Goal: Transaction & Acquisition: Purchase product/service

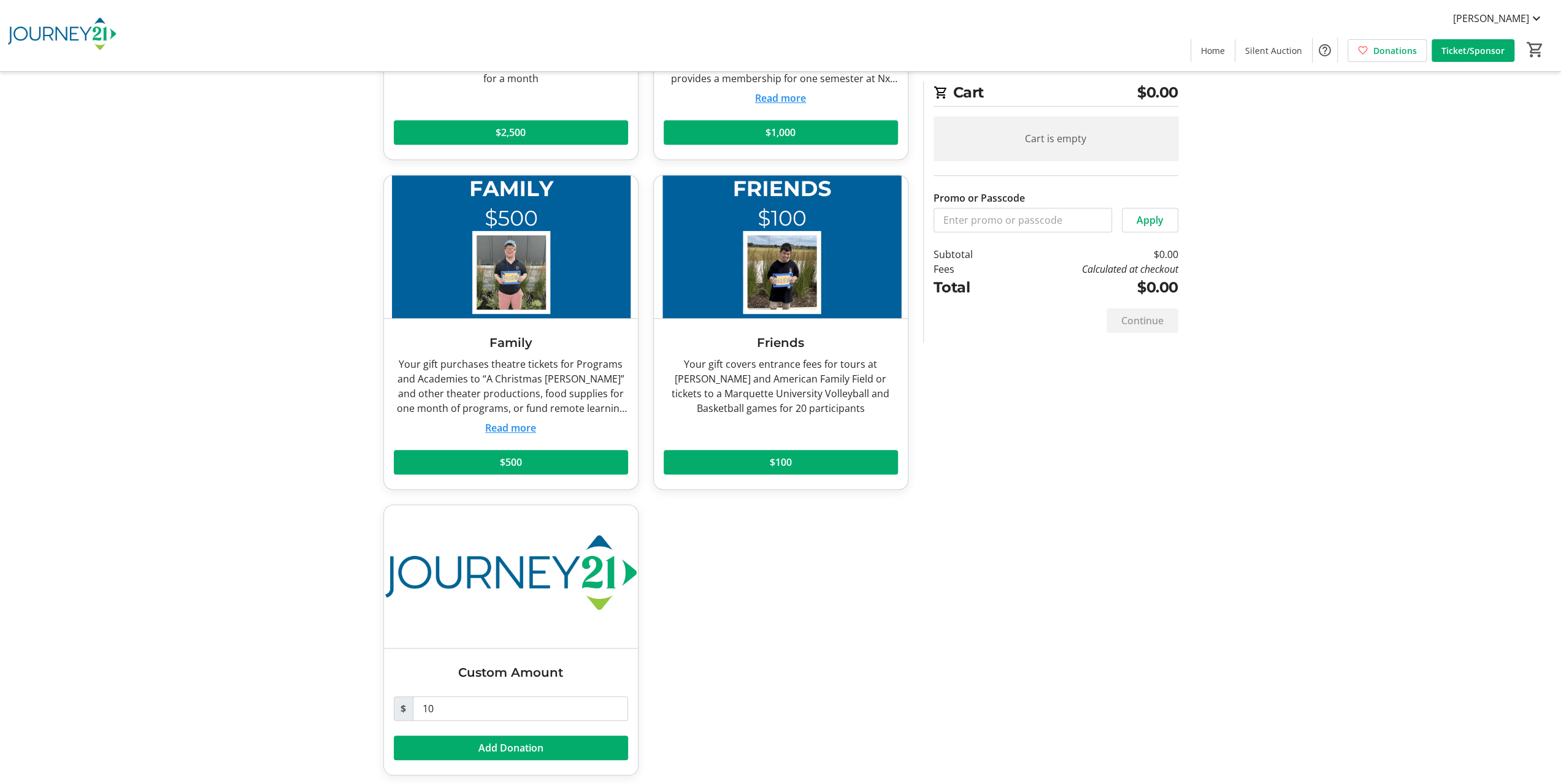
scroll to position [627, 0]
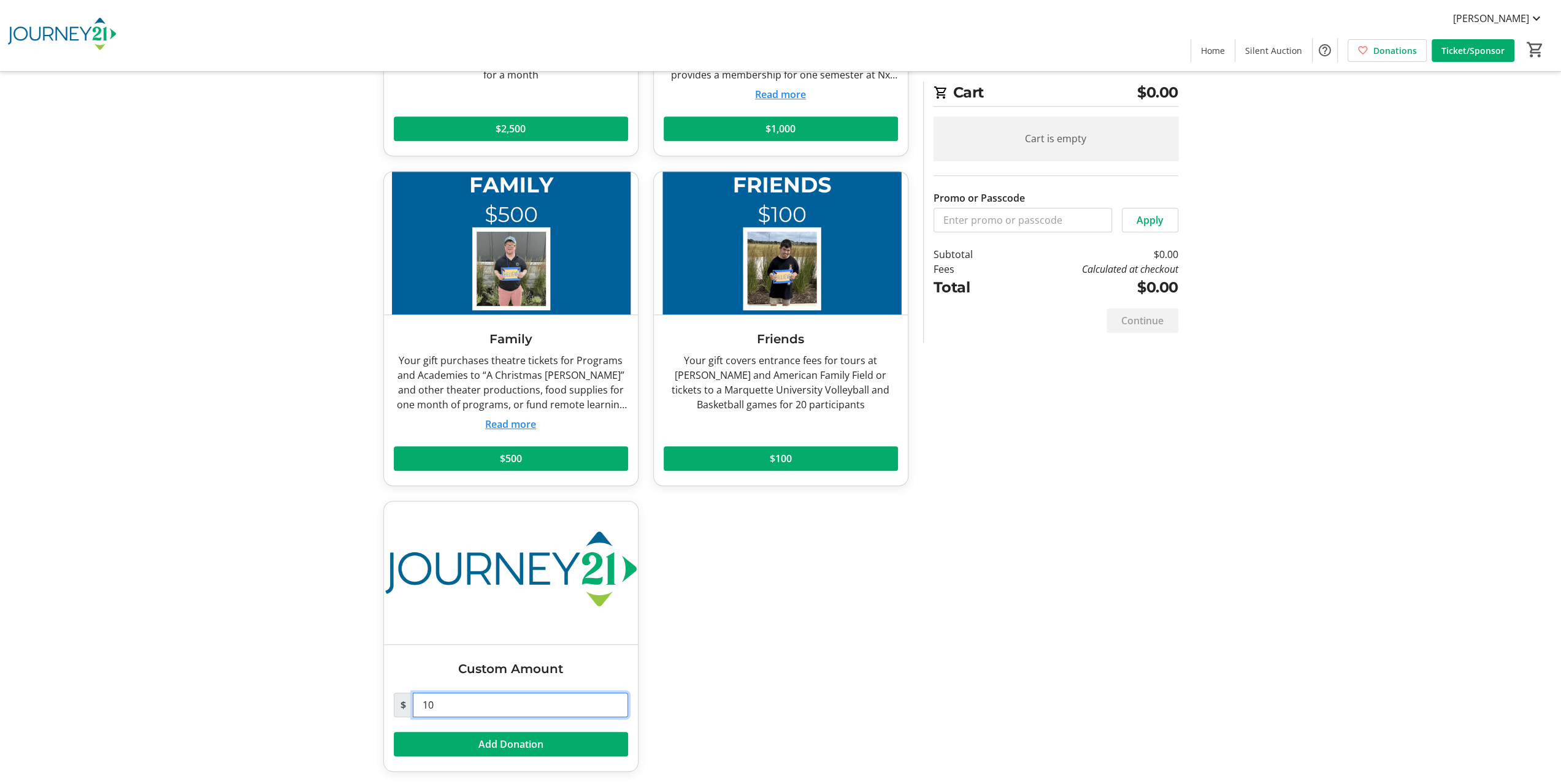
drag, startPoint x: 438, startPoint y: 702, endPoint x: 420, endPoint y: 700, distance: 18.1
click at [420, 700] on input "10" at bounding box center [520, 706] width 215 height 25
type input "250.00"
click at [557, 745] on span at bounding box center [511, 744] width 235 height 29
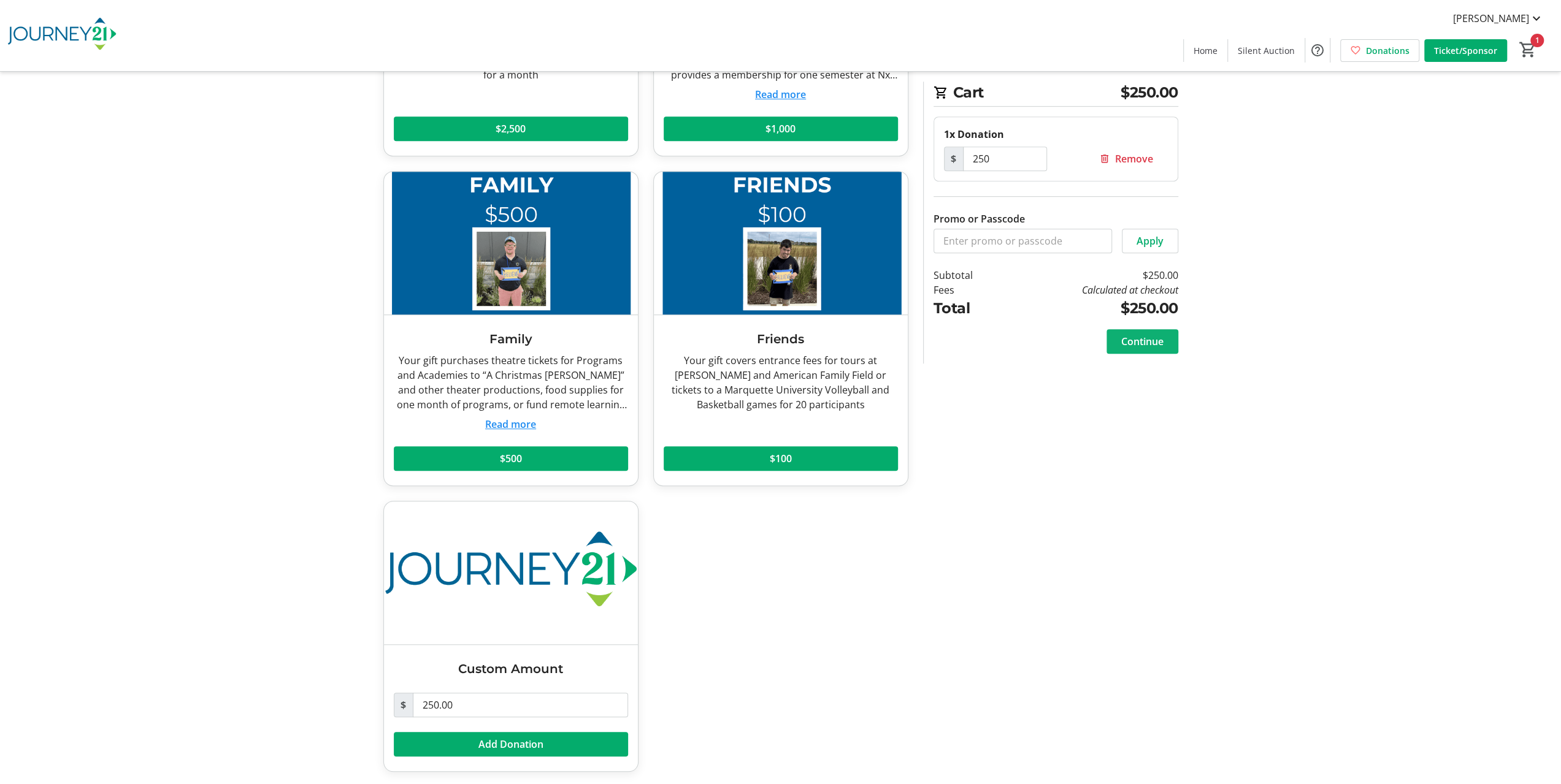
click at [1132, 341] on span "Continue" at bounding box center [1142, 341] width 42 height 15
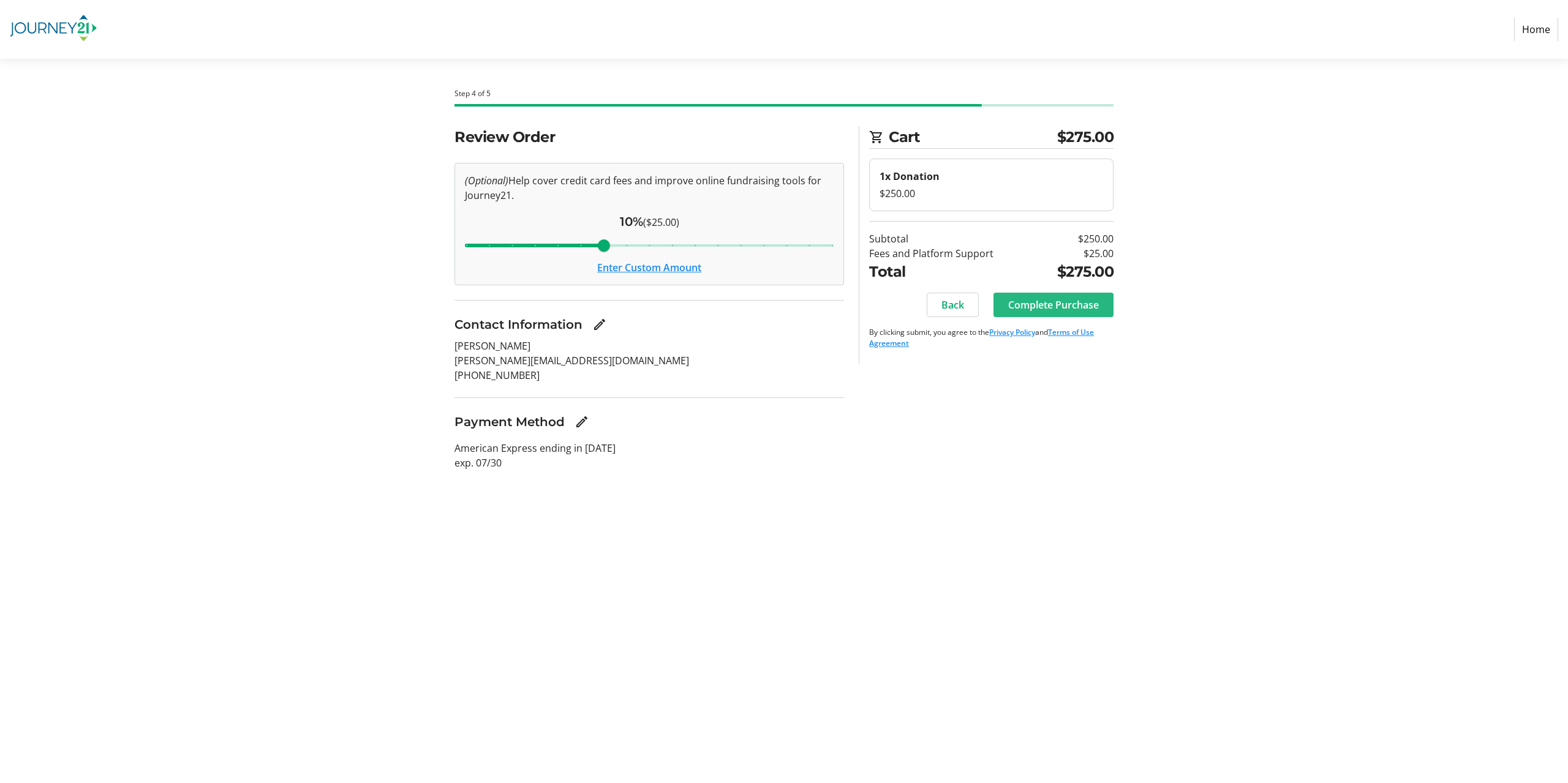
click at [1067, 301] on span "Complete Purchase" at bounding box center [1054, 305] width 91 height 15
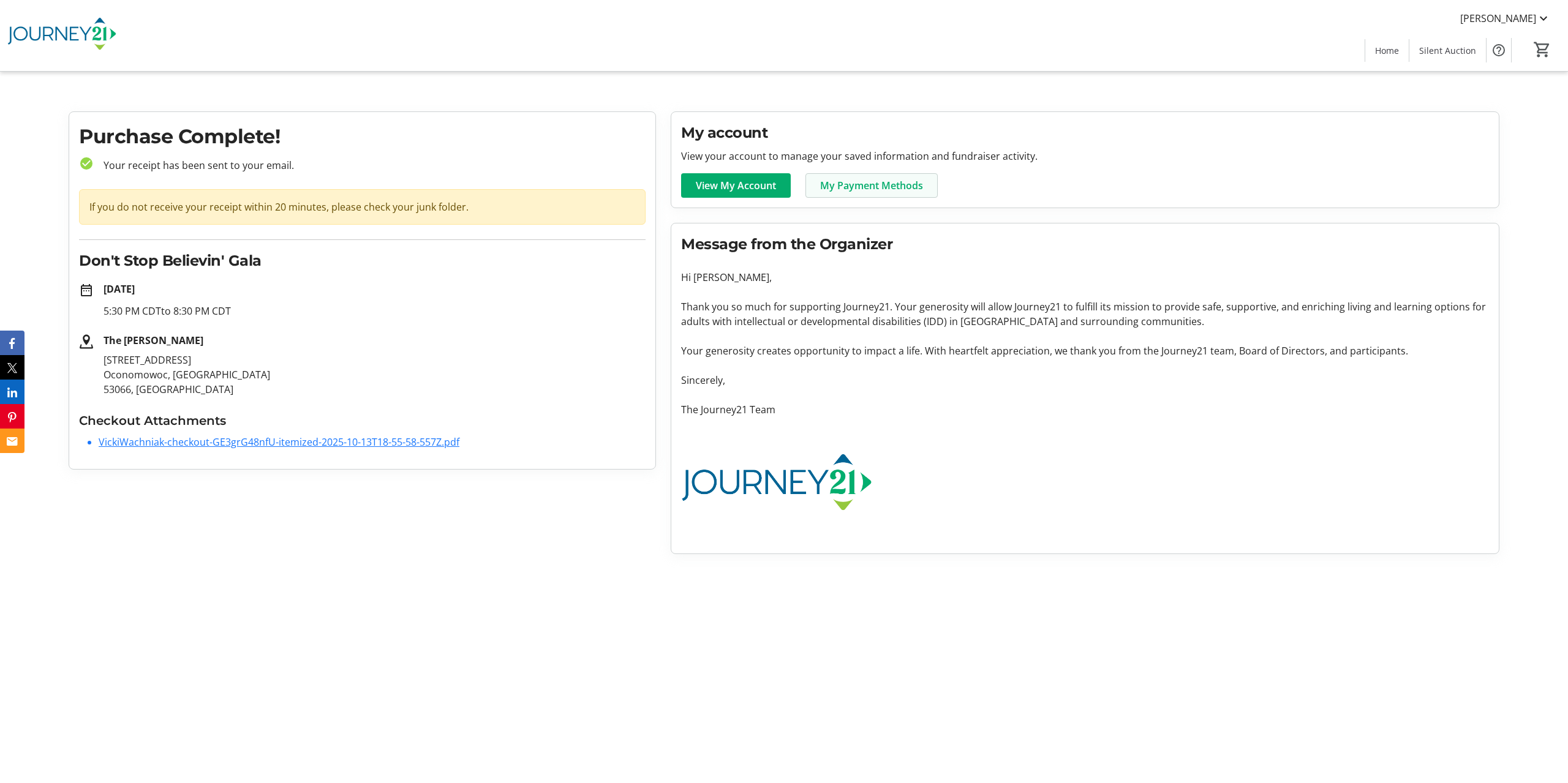
click at [868, 184] on span "My Payment Methods" at bounding box center [871, 185] width 103 height 15
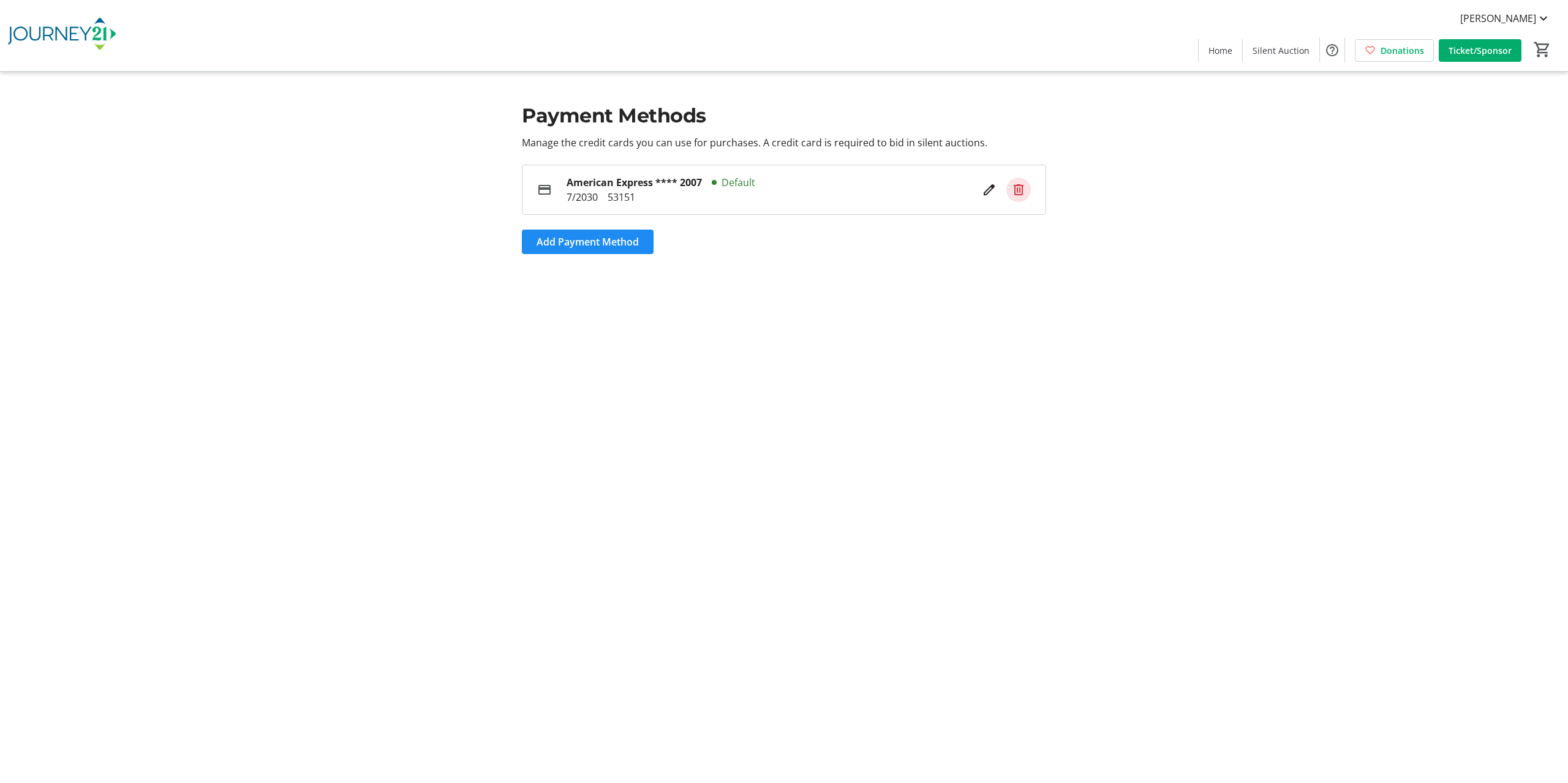
click at [1027, 190] on span at bounding box center [1019, 190] width 25 height 25
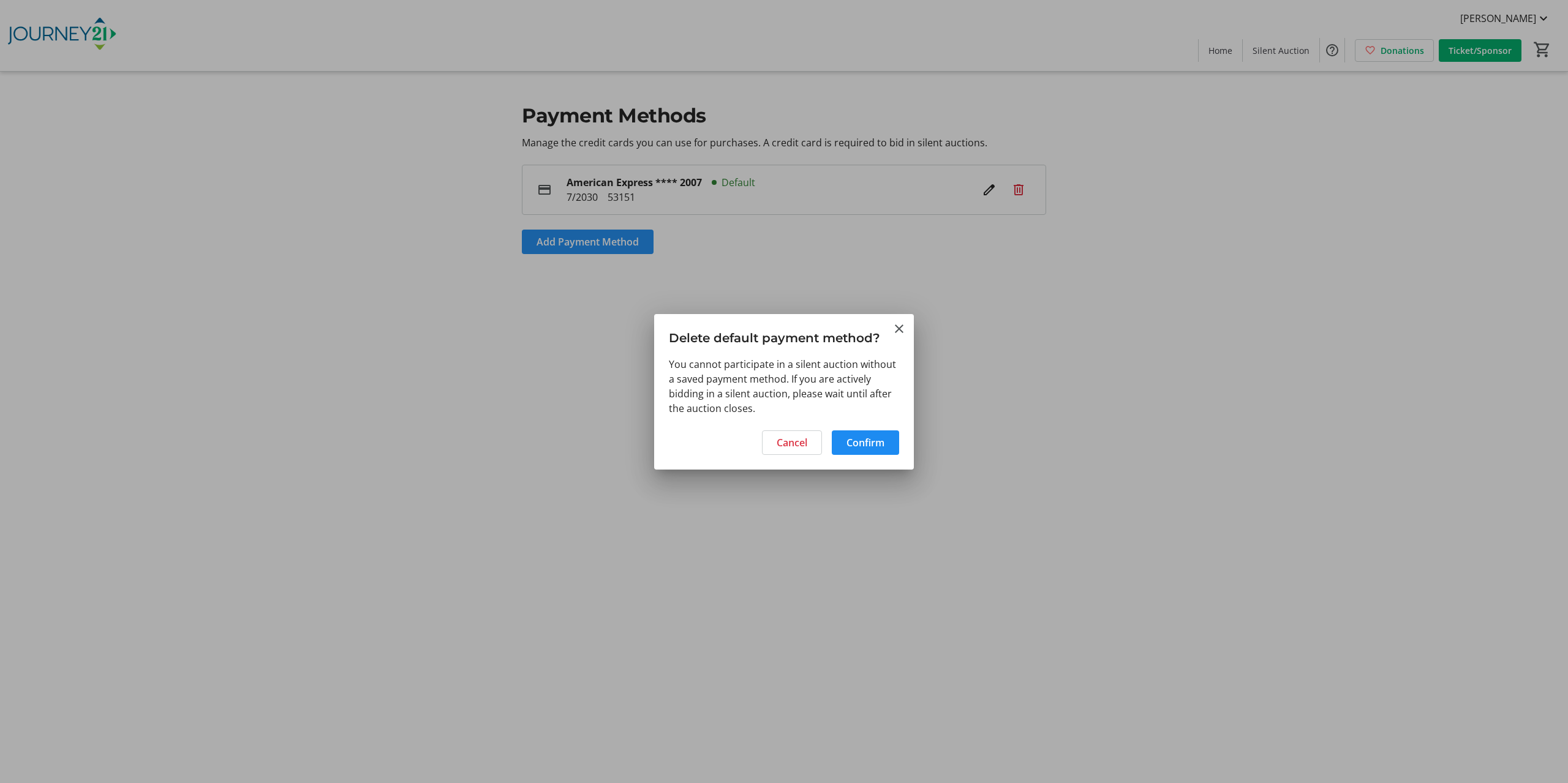
click at [564, 239] on div at bounding box center [784, 391] width 1568 height 783
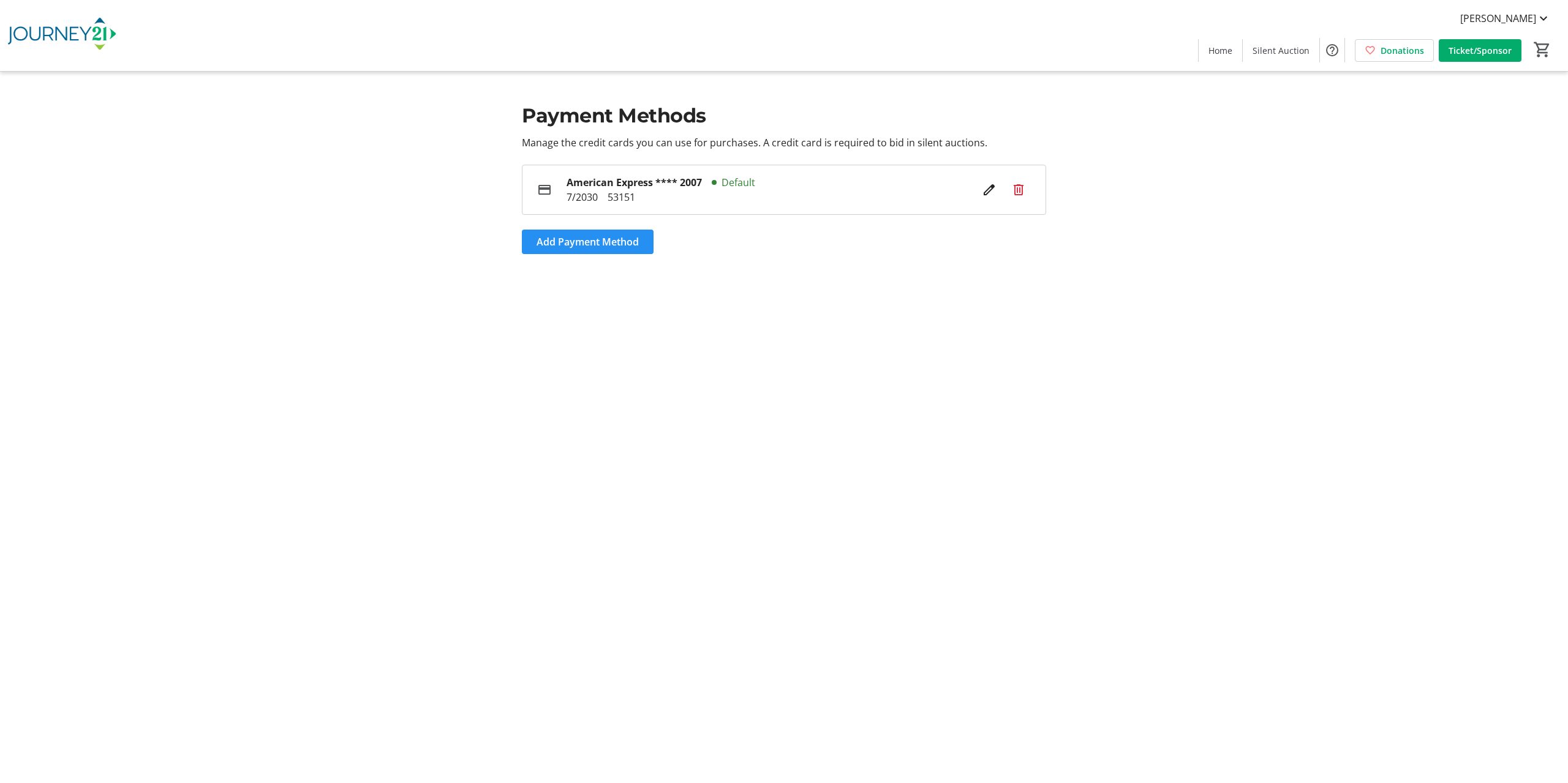
click at [570, 247] on span "Add Payment Method" at bounding box center [588, 241] width 102 height 15
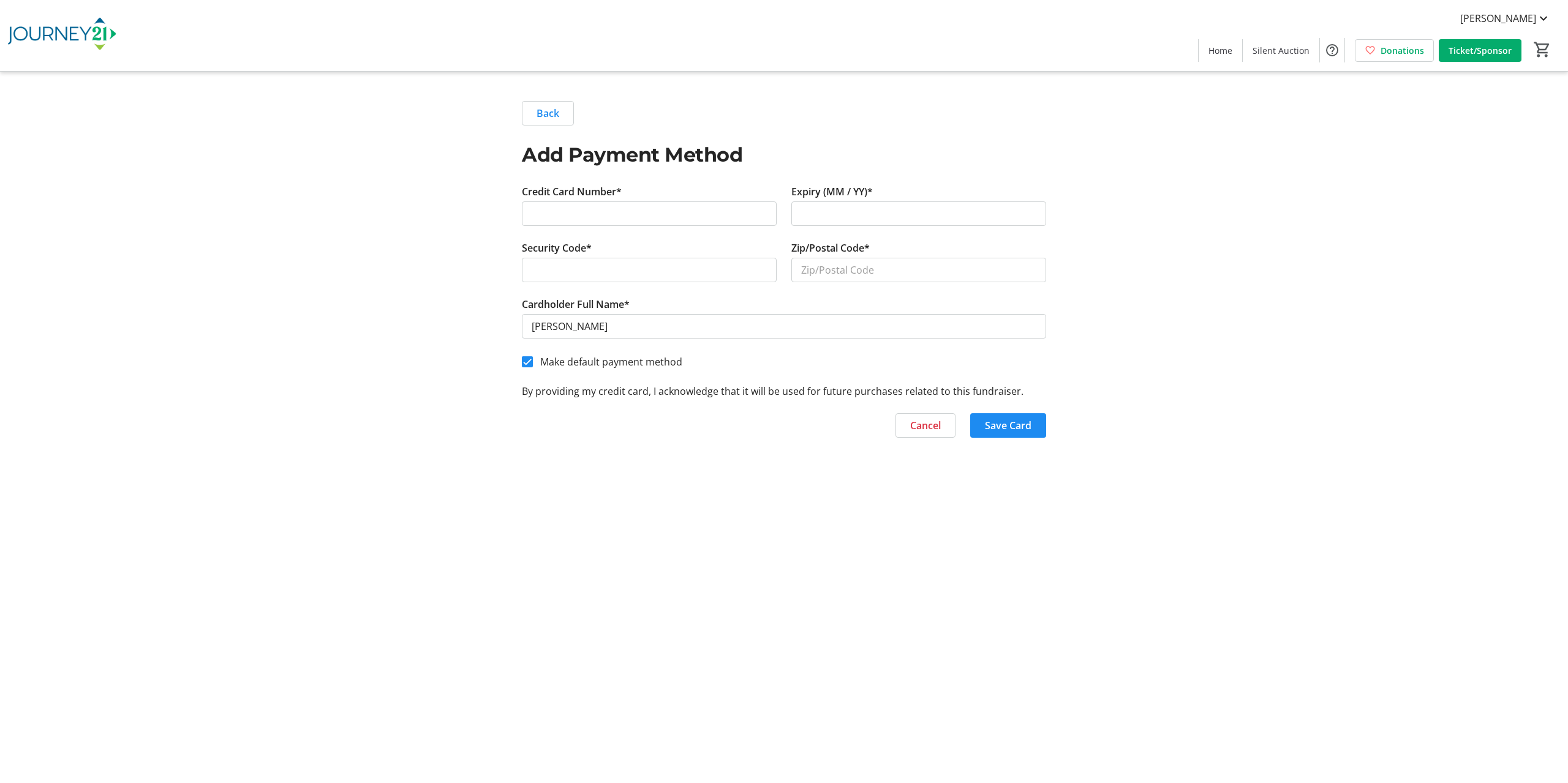
click at [51, 38] on img at bounding box center [62, 36] width 109 height 62
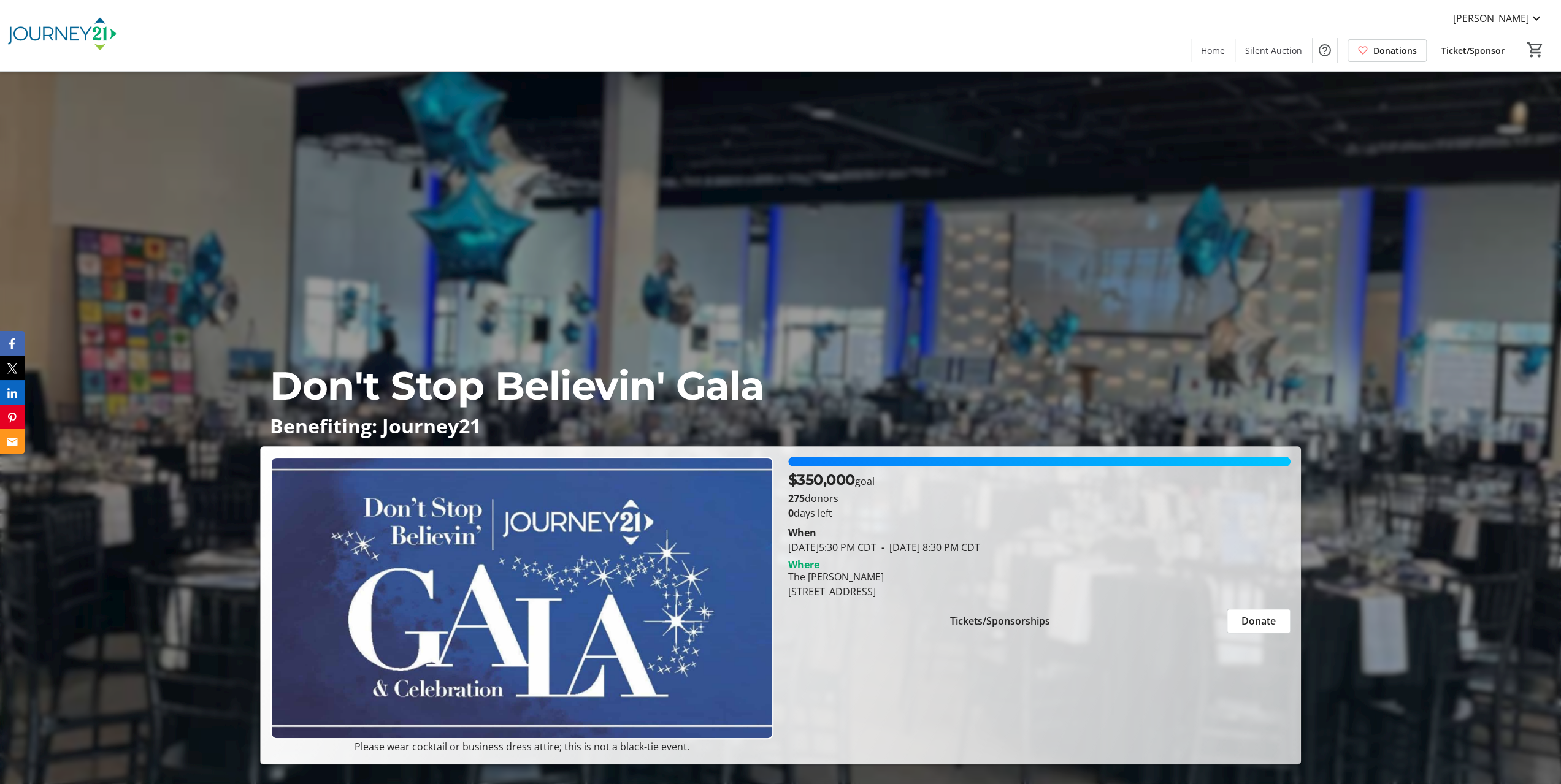
click at [1407, 44] on span "Donations" at bounding box center [1394, 50] width 43 height 13
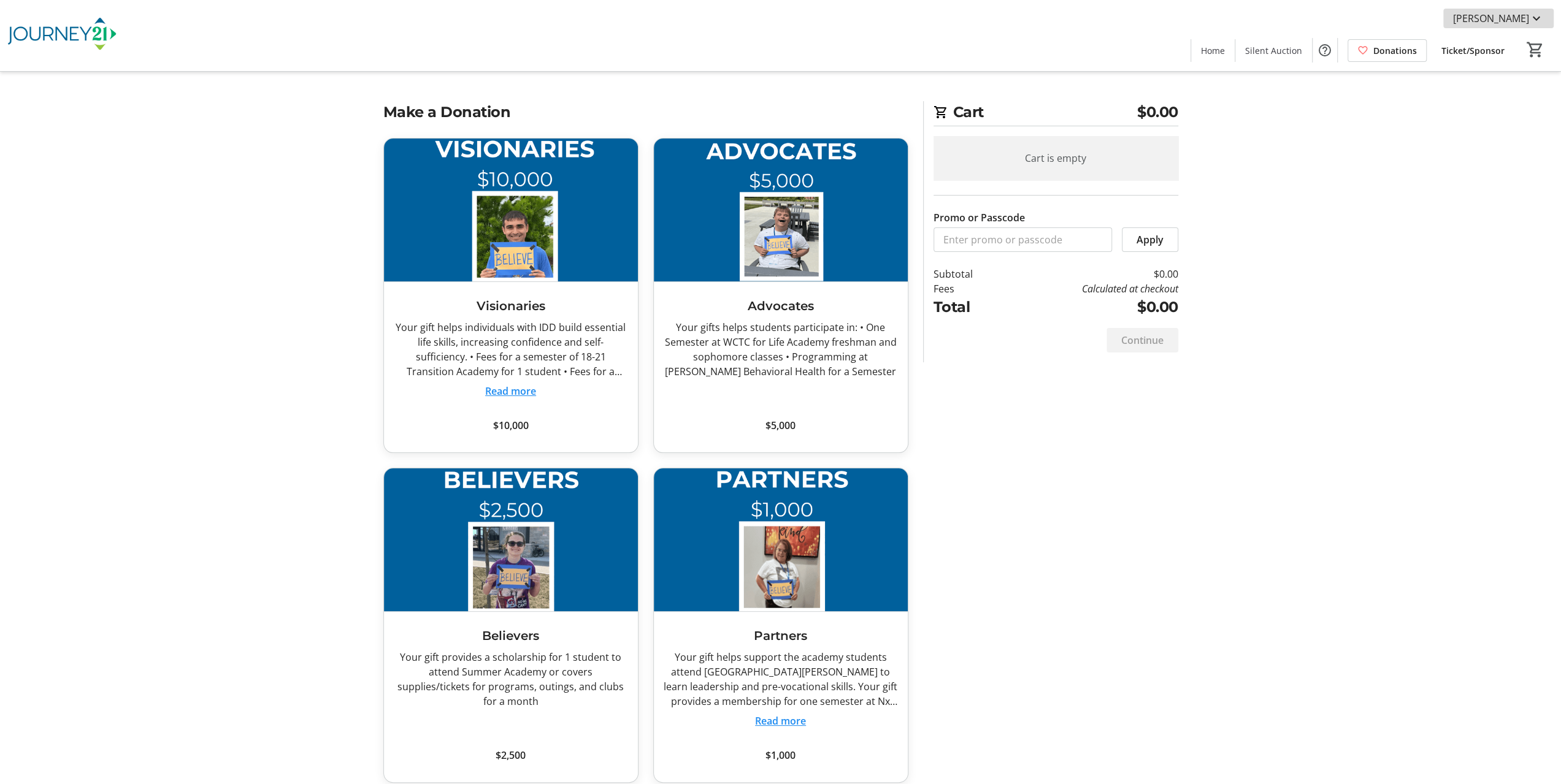
click at [1529, 19] on mat-icon at bounding box center [1536, 19] width 15 height 15
click at [1501, 105] on span "Payment Methods" at bounding box center [1500, 107] width 87 height 15
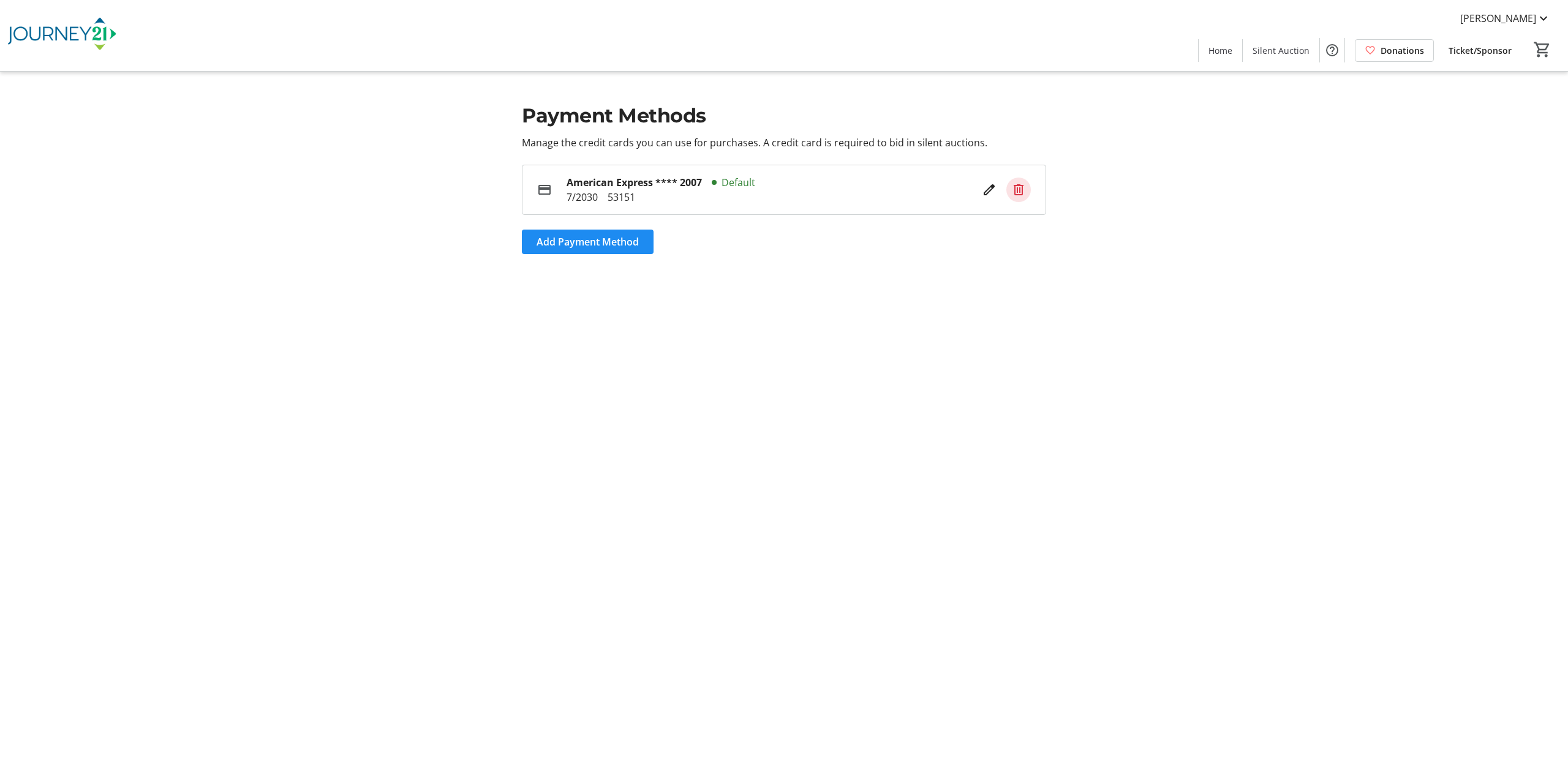
click at [1020, 182] on span at bounding box center [1019, 190] width 25 height 25
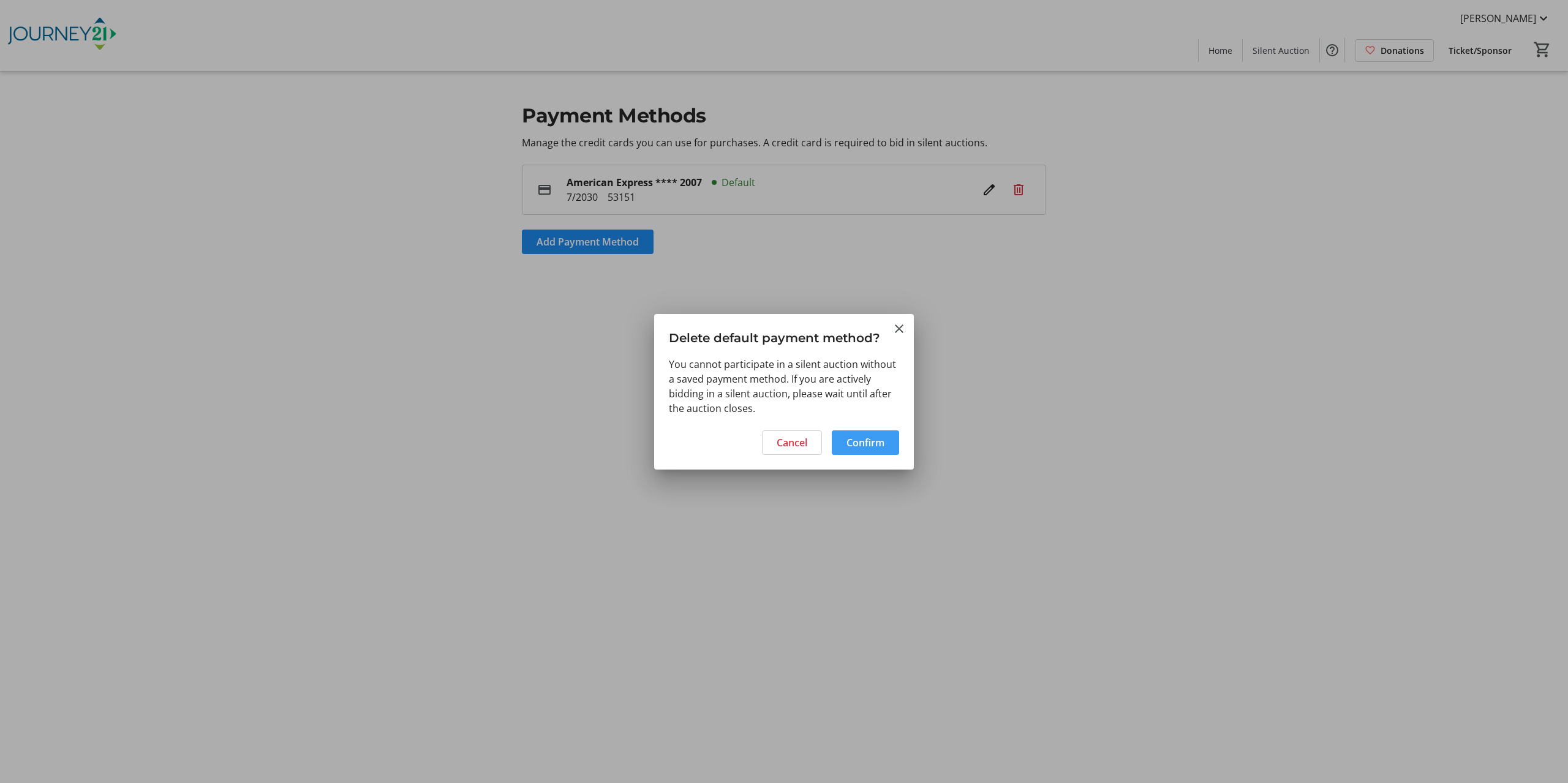
click at [866, 448] on span "Confirm" at bounding box center [865, 442] width 38 height 15
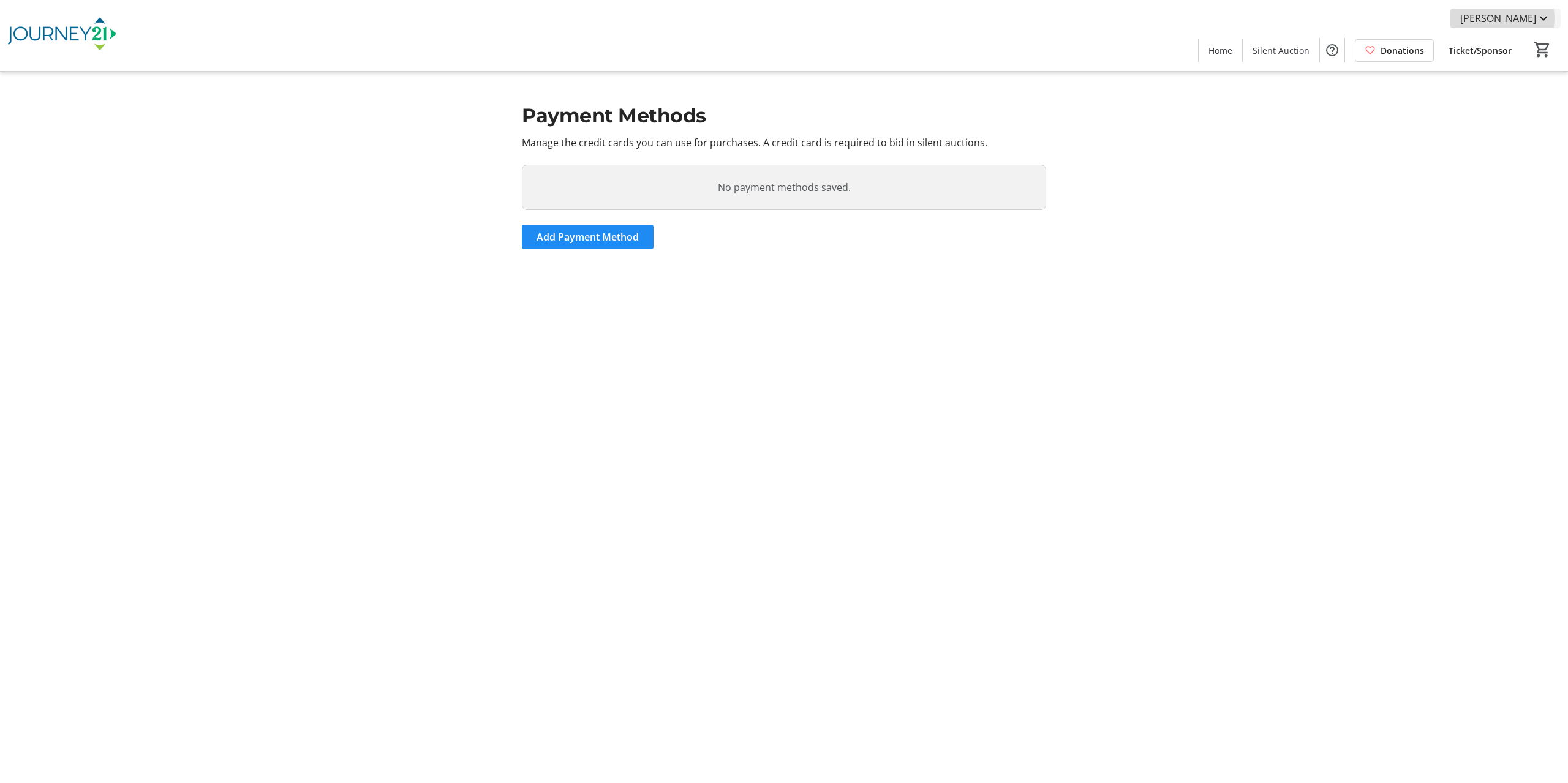
click at [1511, 18] on span "[PERSON_NAME]" at bounding box center [1498, 18] width 76 height 15
click at [1479, 83] on span "My Bidding History" at bounding box center [1507, 77] width 87 height 15
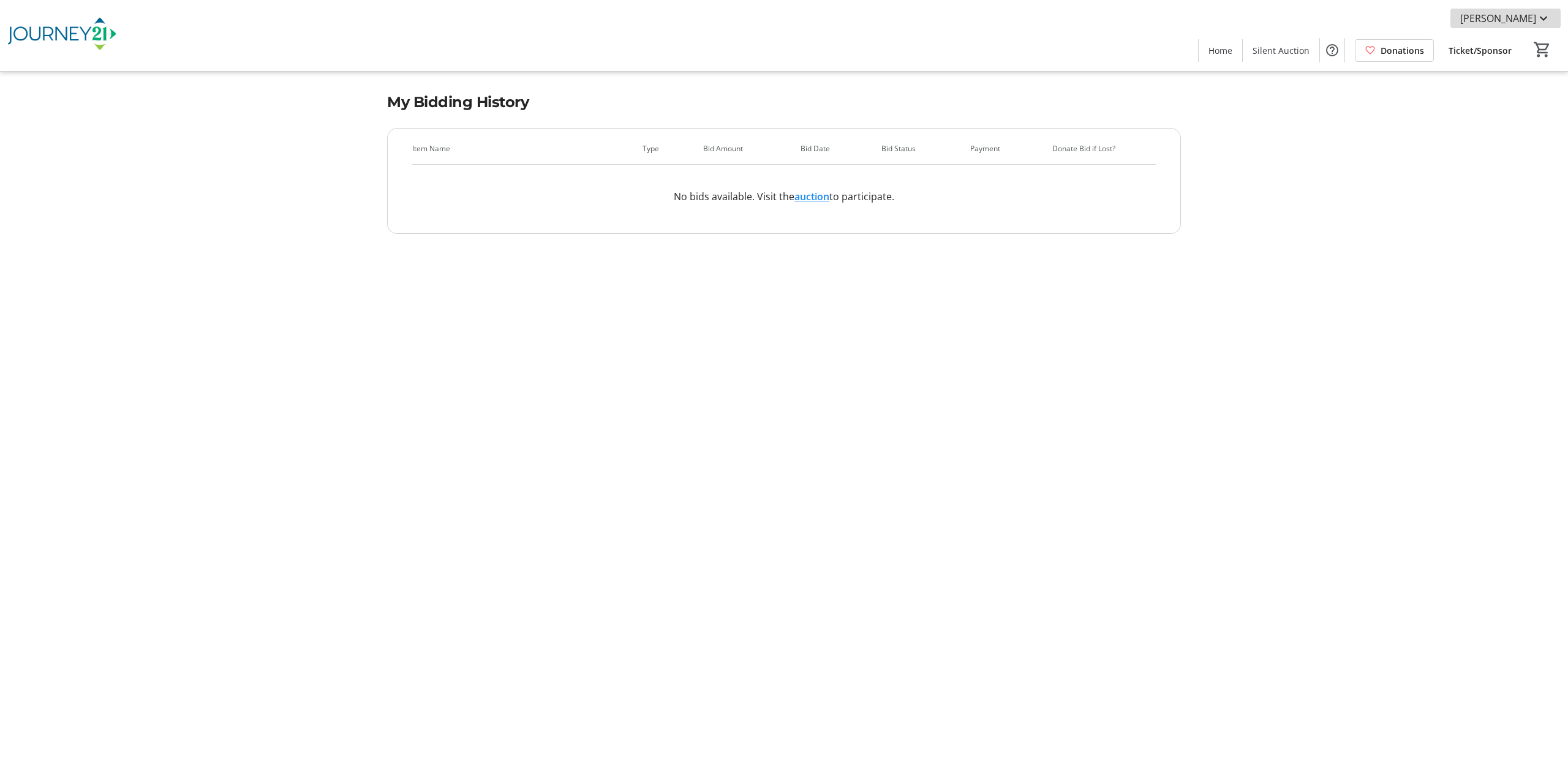
click at [1525, 13] on span "[PERSON_NAME]" at bounding box center [1498, 18] width 76 height 15
click at [1488, 136] on span "My Account" at bounding box center [1507, 136] width 87 height 15
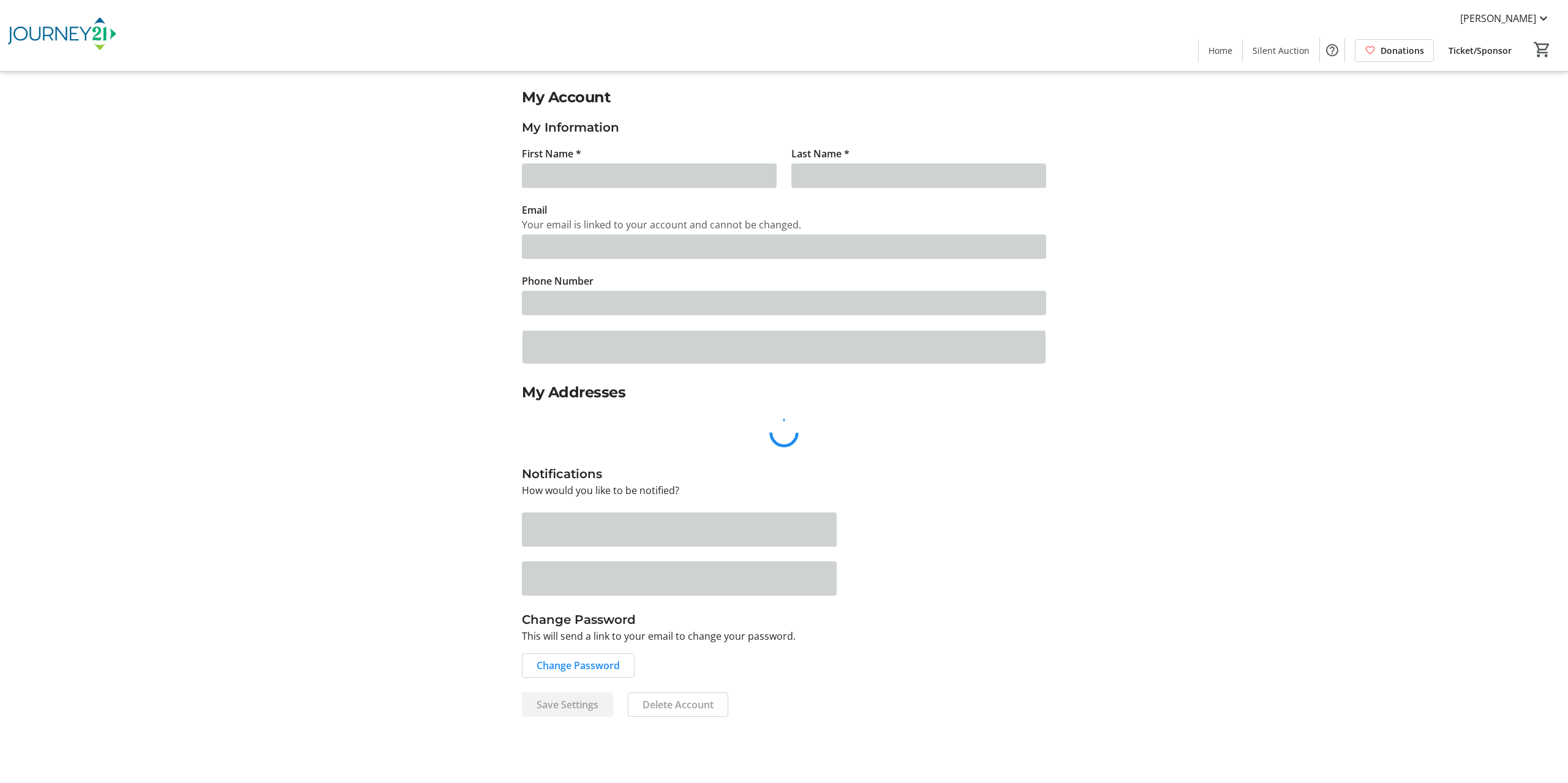
type input "Vicki"
type input "Wachniak"
type input "vicki@lifenavigators.org"
type input "(414) 988-7728"
